Goal: Transaction & Acquisition: Book appointment/travel/reservation

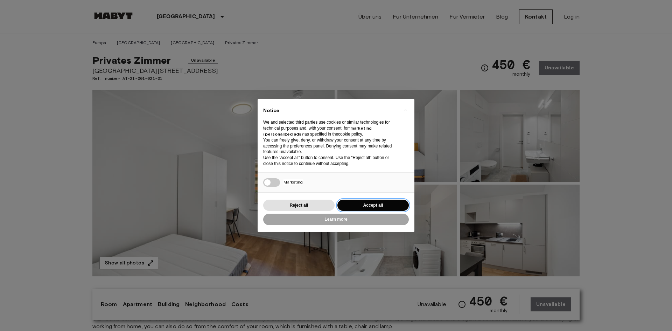
click at [386, 204] on button "Accept all" at bounding box center [372, 205] width 71 height 12
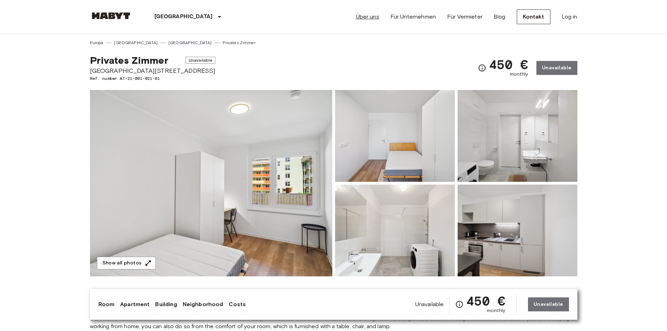
click at [377, 16] on link "Über uns" at bounding box center [367, 17] width 23 height 8
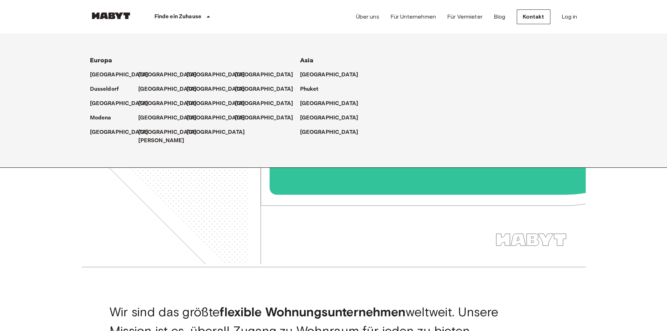
click at [190, 14] on p "Finde ein Zuhause" at bounding box center [177, 17] width 47 height 8
click at [191, 91] on p "[GEOGRAPHIC_DATA]" at bounding box center [217, 89] width 58 height 8
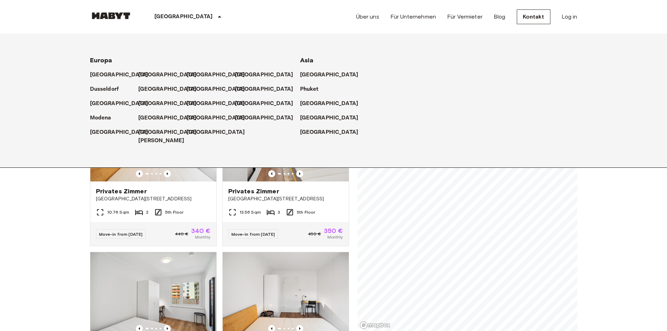
click at [198, 88] on p "[GEOGRAPHIC_DATA]" at bounding box center [217, 89] width 58 height 8
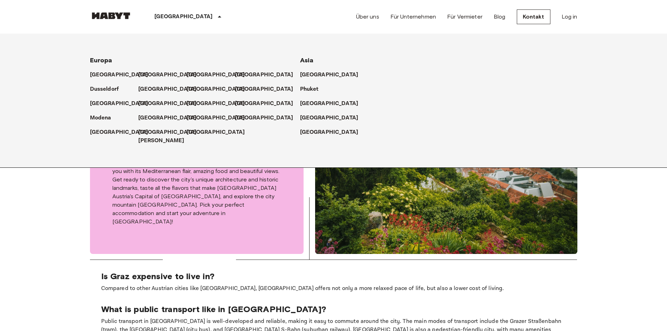
scroll to position [350, 0]
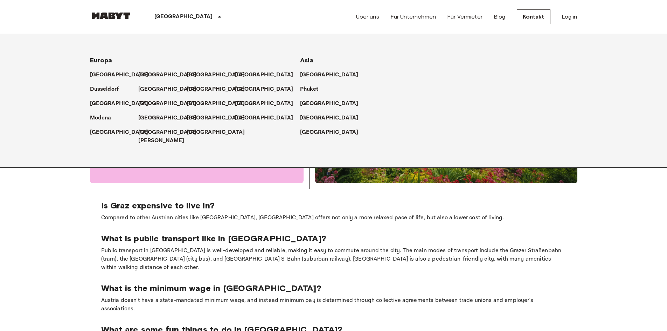
click at [215, 14] on icon at bounding box center [219, 17] width 8 height 8
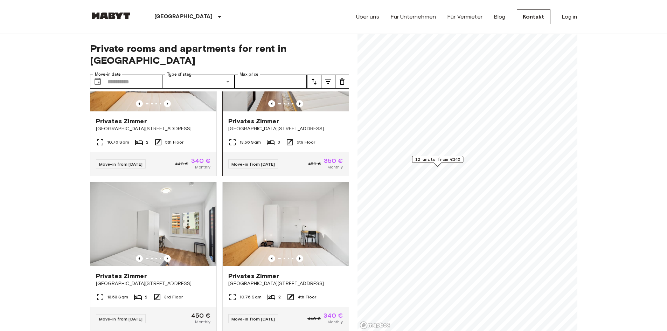
scroll to position [0, 0]
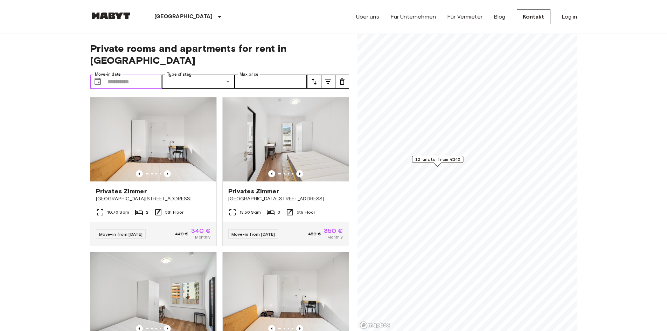
click at [152, 75] on input "Move-in date" at bounding box center [134, 82] width 55 height 14
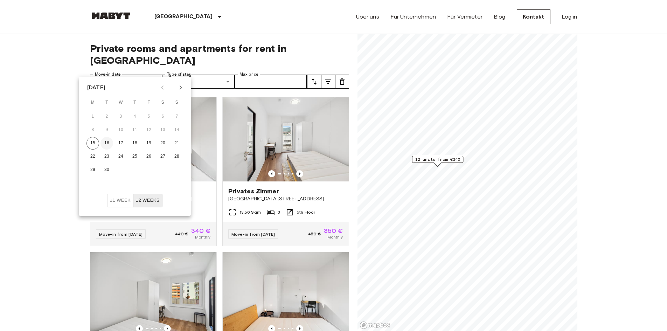
click at [105, 144] on button "16" at bounding box center [106, 143] width 13 height 13
type input "**********"
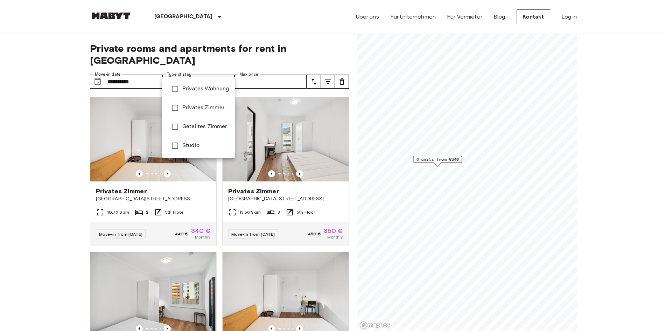
type input "**********"
click at [61, 137] on div at bounding box center [336, 165] width 672 height 331
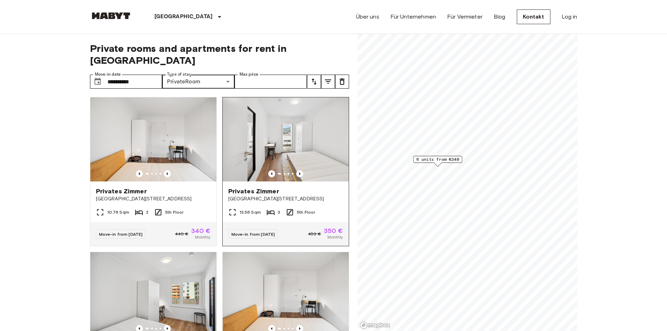
click at [301, 131] on img at bounding box center [286, 139] width 126 height 84
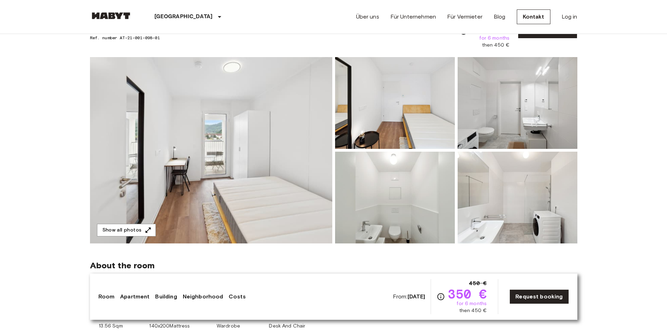
scroll to position [70, 0]
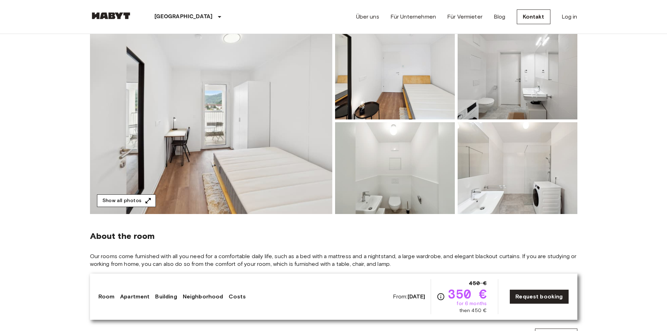
click at [143, 194] on button "Show all photos" at bounding box center [126, 200] width 59 height 13
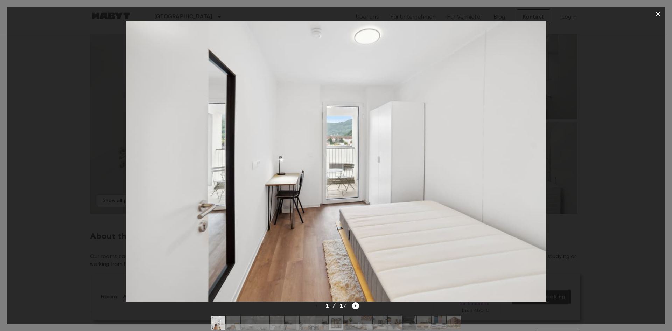
click at [619, 167] on div at bounding box center [336, 161] width 658 height 280
click at [358, 307] on icon "Next image" at bounding box center [355, 305] width 7 height 7
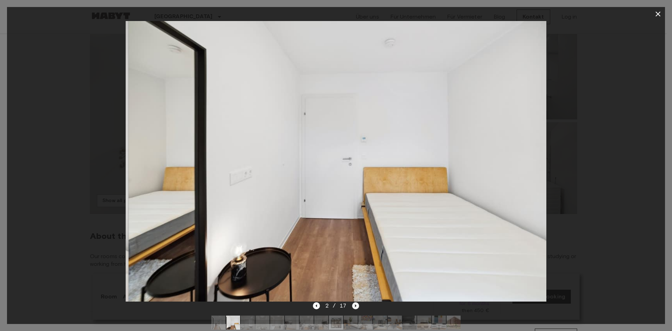
click at [358, 307] on icon "Next image" at bounding box center [355, 305] width 7 height 7
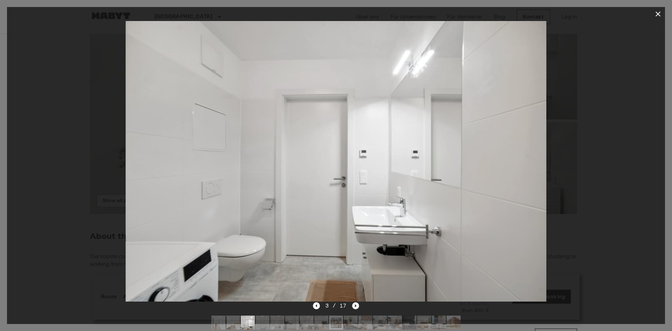
click at [358, 307] on icon "Next image" at bounding box center [355, 305] width 7 height 7
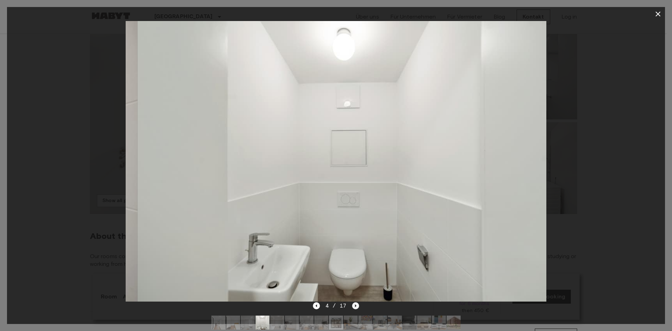
click at [358, 307] on icon "Next image" at bounding box center [355, 305] width 7 height 7
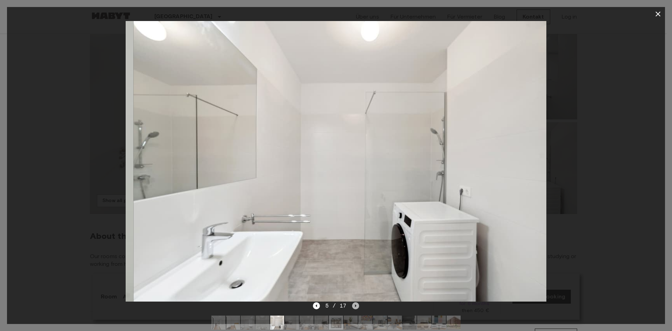
click at [358, 307] on icon "Next image" at bounding box center [355, 305] width 7 height 7
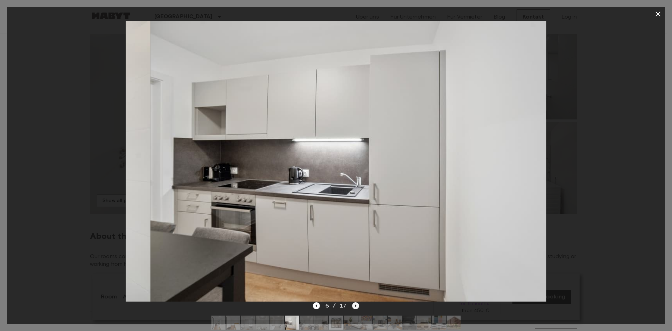
click at [358, 307] on icon "Next image" at bounding box center [355, 305] width 7 height 7
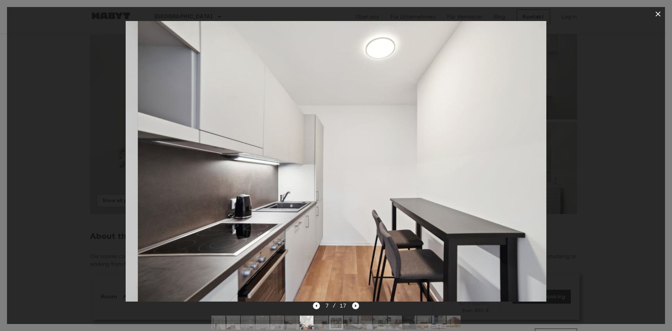
click at [358, 307] on icon "Next image" at bounding box center [355, 305] width 7 height 7
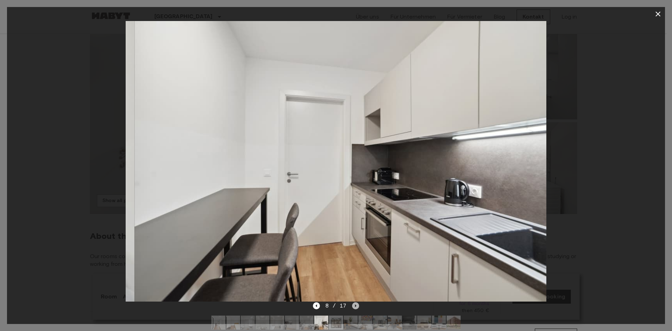
click at [358, 307] on icon "Next image" at bounding box center [355, 305] width 7 height 7
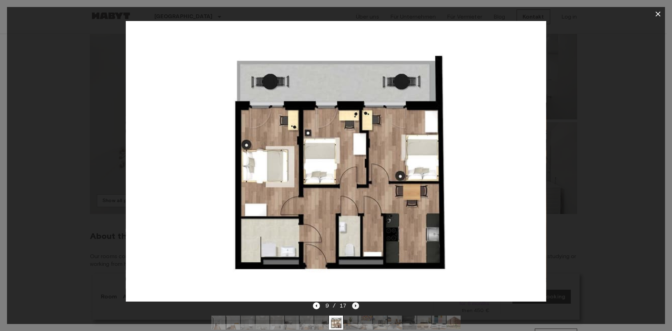
click at [358, 307] on icon "Next image" at bounding box center [355, 305] width 7 height 7
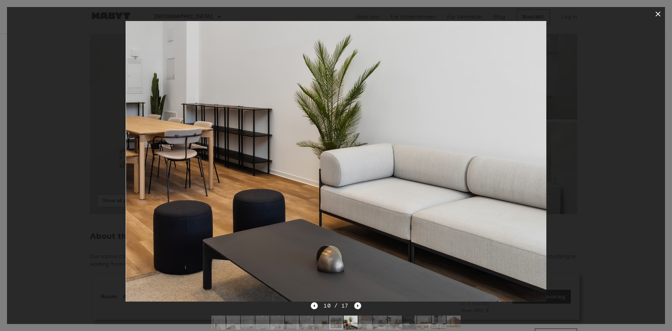
click at [358, 307] on icon "Next image" at bounding box center [357, 305] width 7 height 7
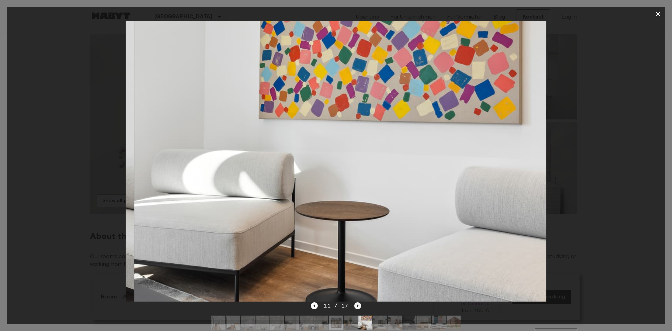
click at [358, 307] on icon "Next image" at bounding box center [357, 305] width 7 height 7
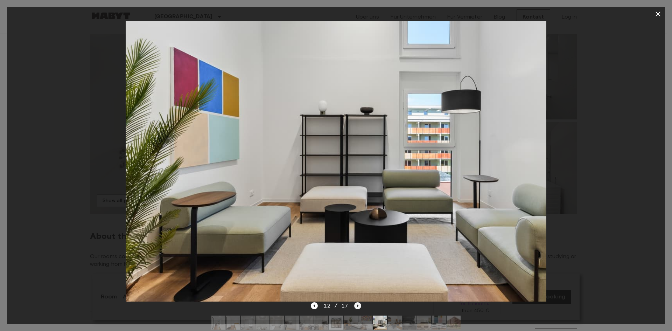
click at [358, 307] on icon "Next image" at bounding box center [357, 305] width 7 height 7
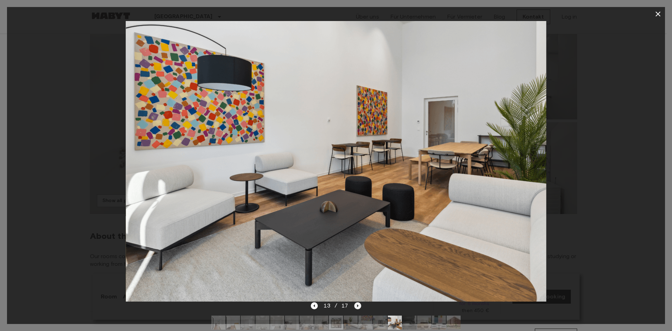
click at [358, 307] on icon "Next image" at bounding box center [357, 305] width 7 height 7
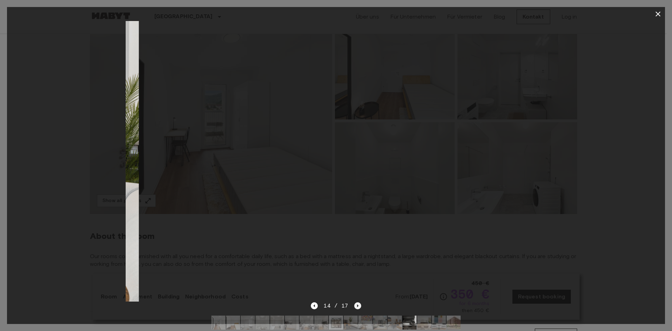
click at [358, 307] on icon "Next image" at bounding box center [357, 305] width 7 height 7
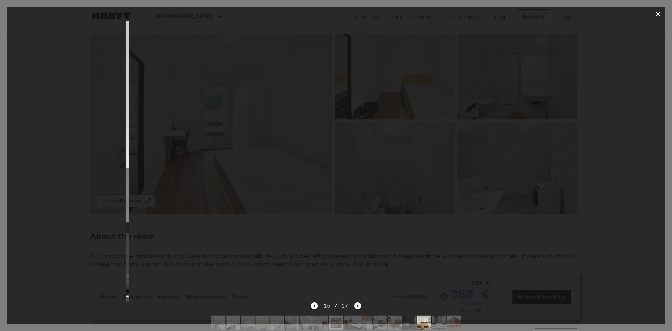
click at [358, 307] on icon "Next image" at bounding box center [357, 305] width 7 height 7
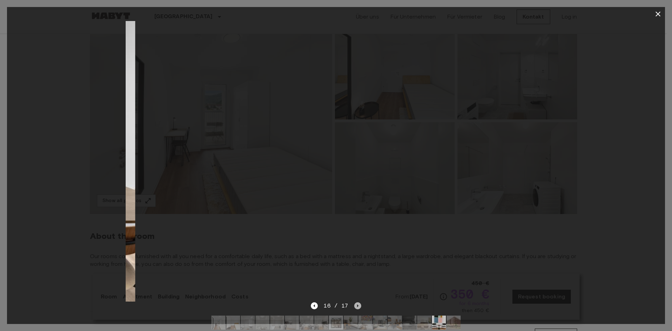
click at [358, 307] on icon "Next image" at bounding box center [357, 305] width 7 height 7
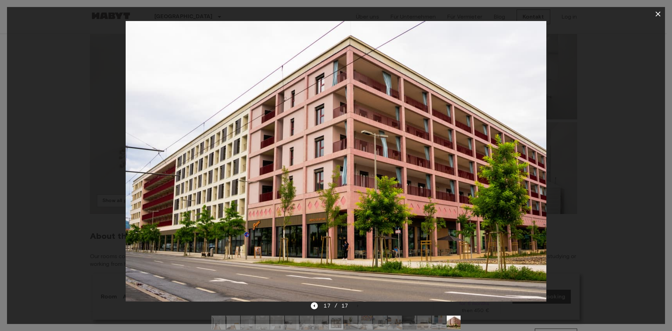
click at [658, 13] on icon "button" at bounding box center [658, 14] width 8 height 8
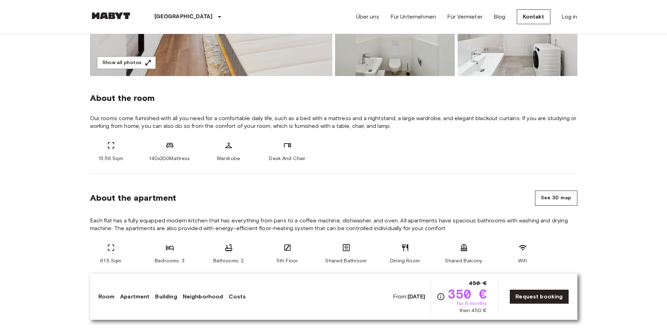
scroll to position [210, 0]
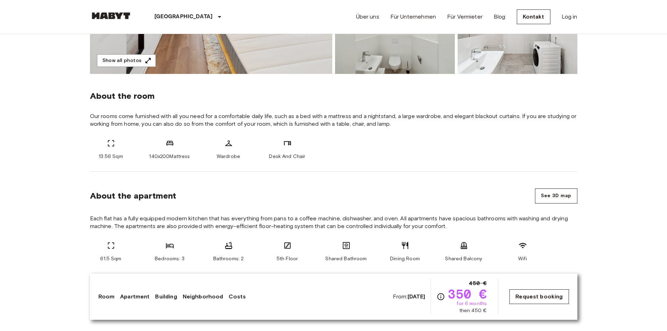
click at [534, 292] on link "Request booking" at bounding box center [538, 296] width 59 height 15
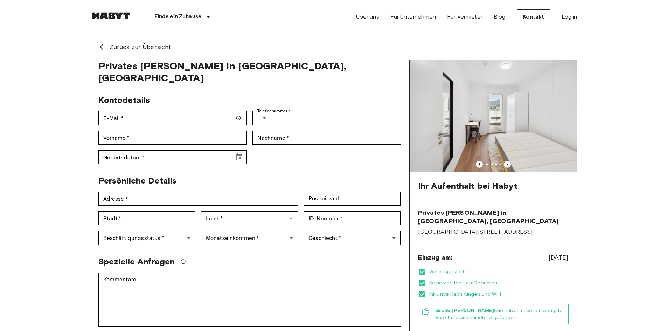
click at [421, 279] on icon at bounding box center [422, 283] width 8 height 8
click at [422, 291] on icon at bounding box center [422, 294] width 6 height 6
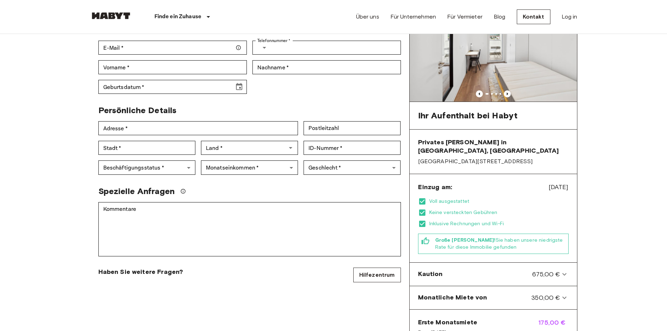
scroll to position [70, 0]
click at [488, 270] on div "Kaution 675,00 €" at bounding box center [489, 274] width 142 height 9
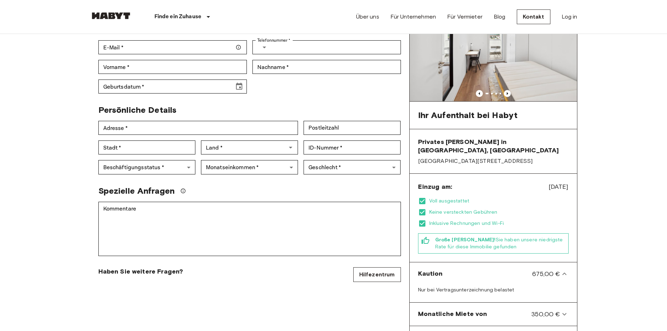
scroll to position [0, 0]
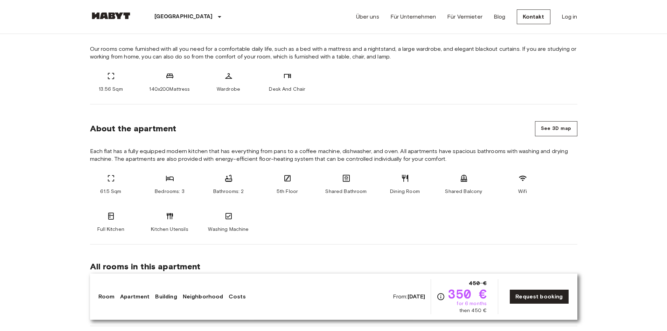
scroll to position [350, 0]
